Goal: Task Accomplishment & Management: Manage account settings

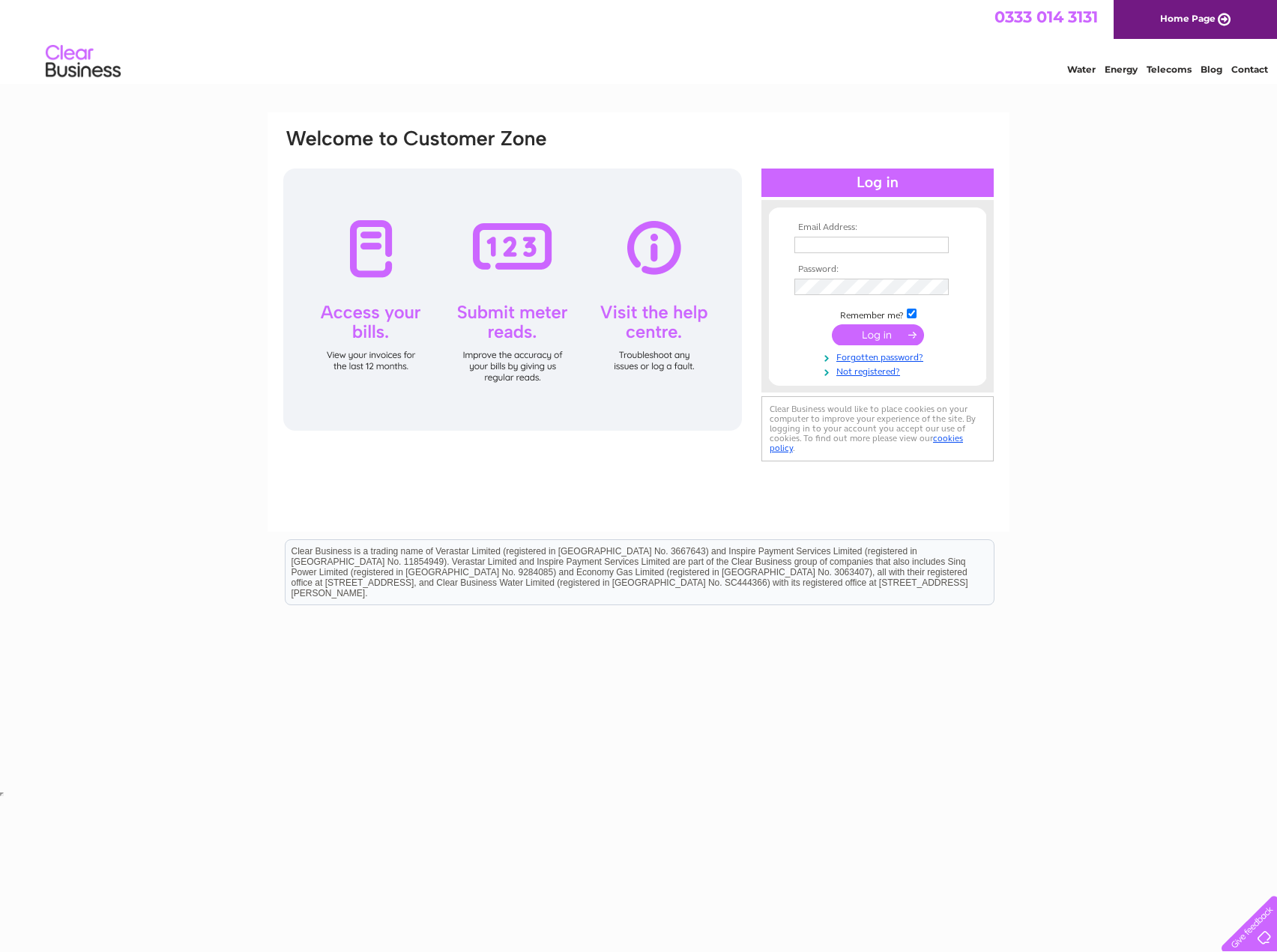
click at [855, 242] on input "text" at bounding box center [872, 245] width 155 height 17
click at [826, 248] on input "text" at bounding box center [872, 245] width 155 height 17
paste input "MHM.accountspayable@mearsgroup.co.uk"
type input "MHM.accountspayable@mearsgroup.co.uk"
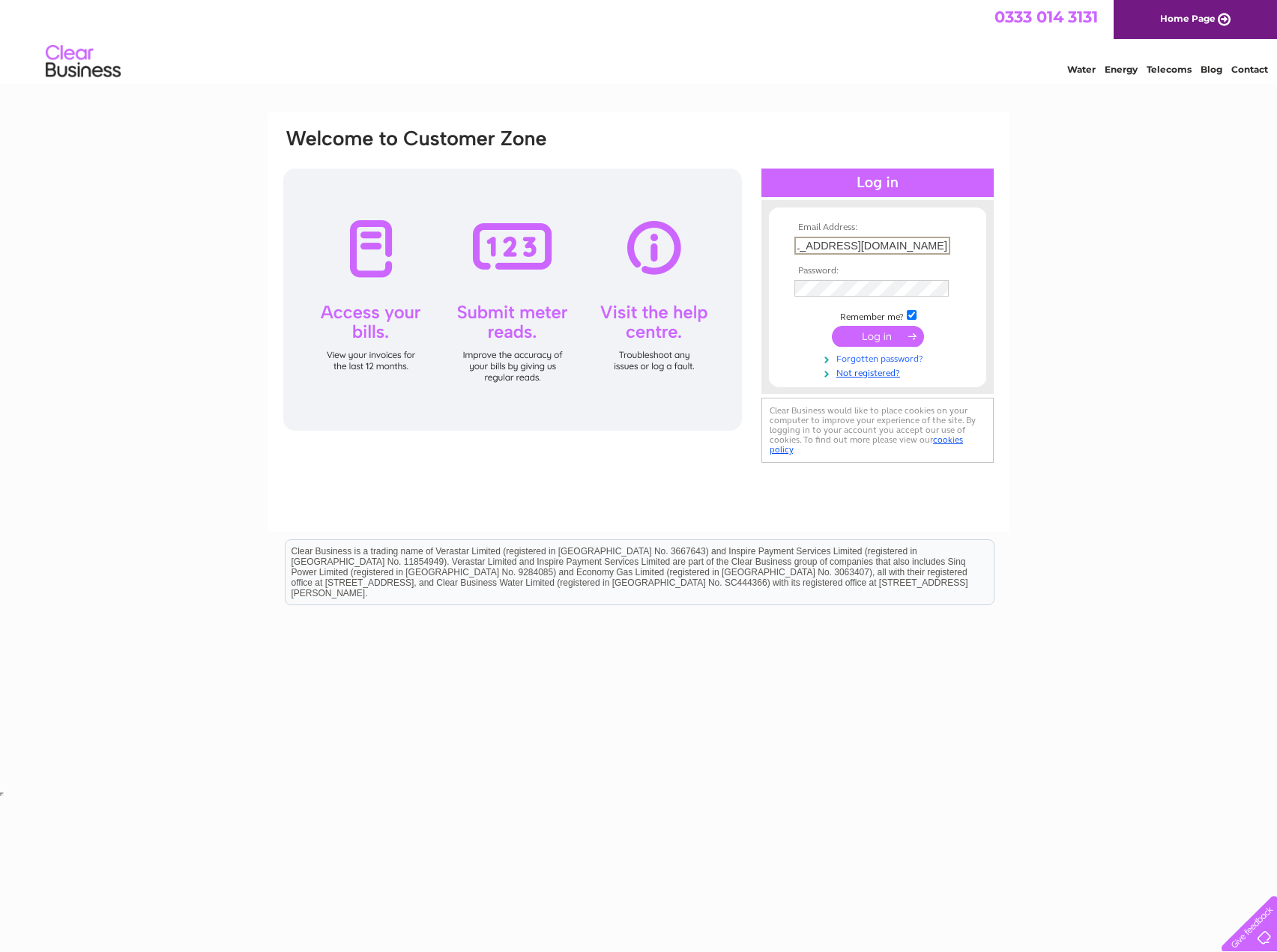
click at [890, 355] on link "Forgotten password?" at bounding box center [879, 358] width 170 height 14
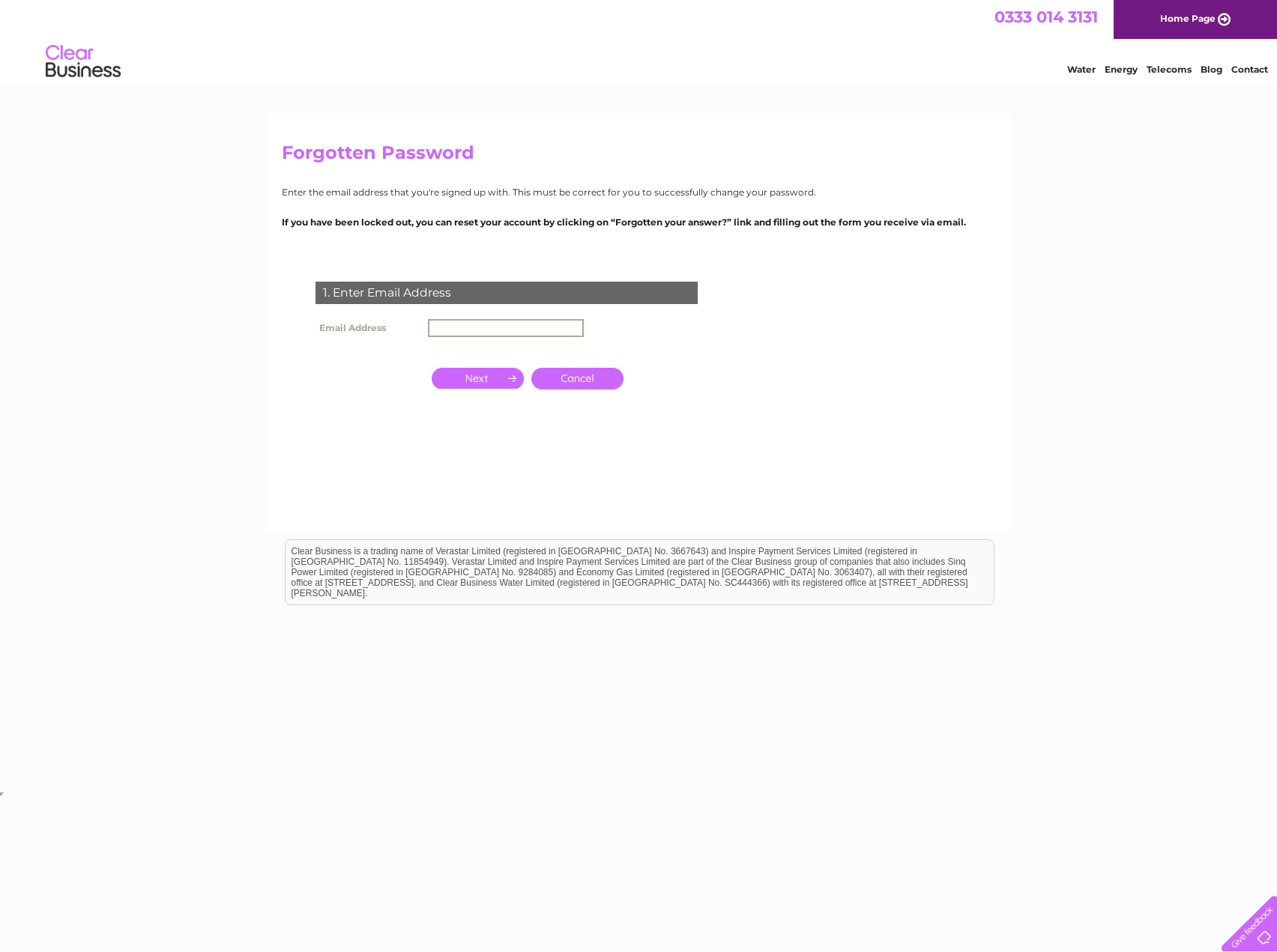
click at [471, 330] on input "text" at bounding box center [506, 328] width 156 height 18
paste input "[EMAIL_ADDRESS][DOMAIN_NAME]"
type input "[EMAIL_ADDRESS][DOMAIN_NAME]"
click at [489, 371] on input "button" at bounding box center [477, 376] width 92 height 21
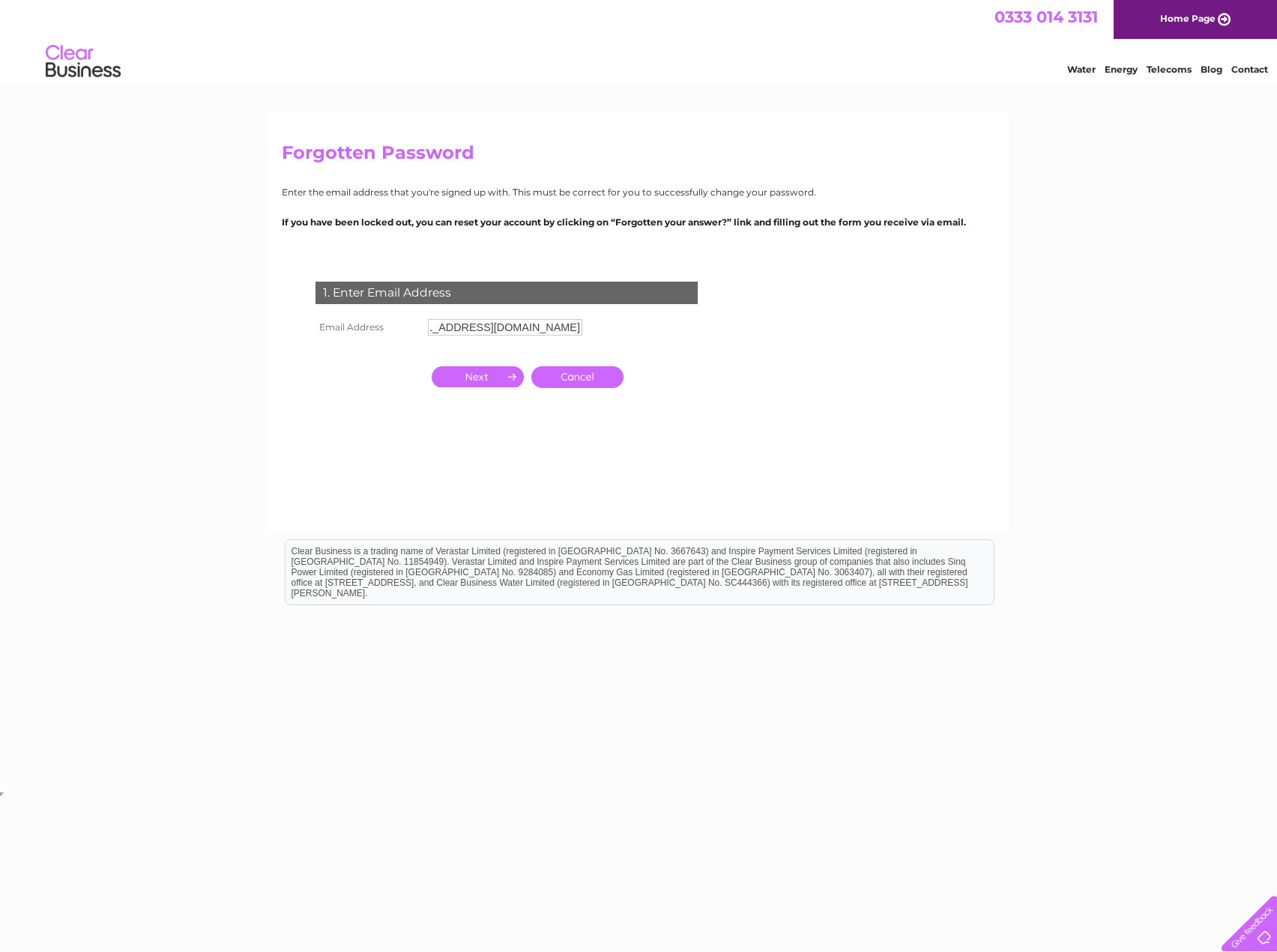
scroll to position [0, 0]
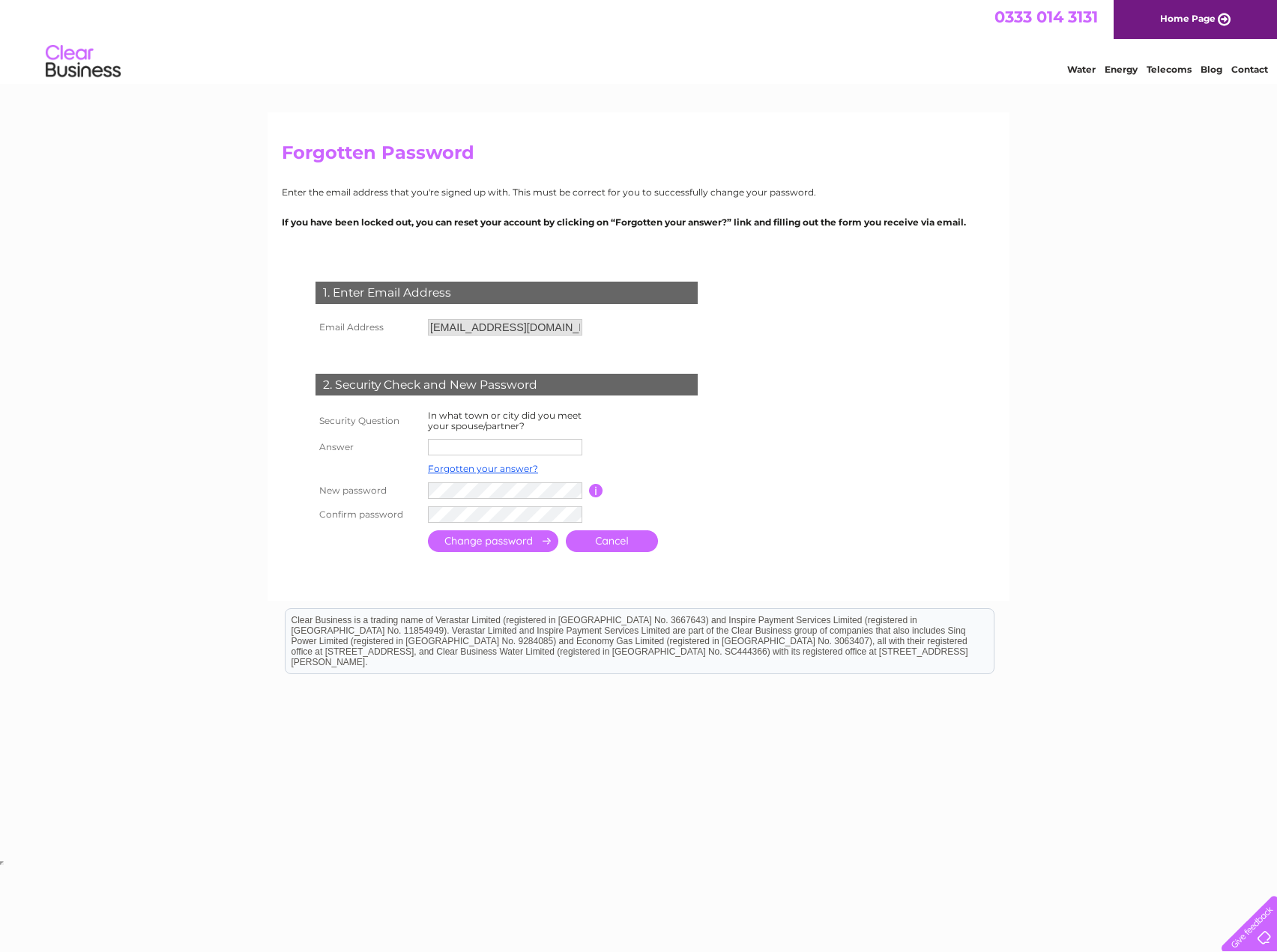
click at [602, 536] on link "Cancel" at bounding box center [611, 542] width 92 height 22
